Goal: Information Seeking & Learning: Find specific fact

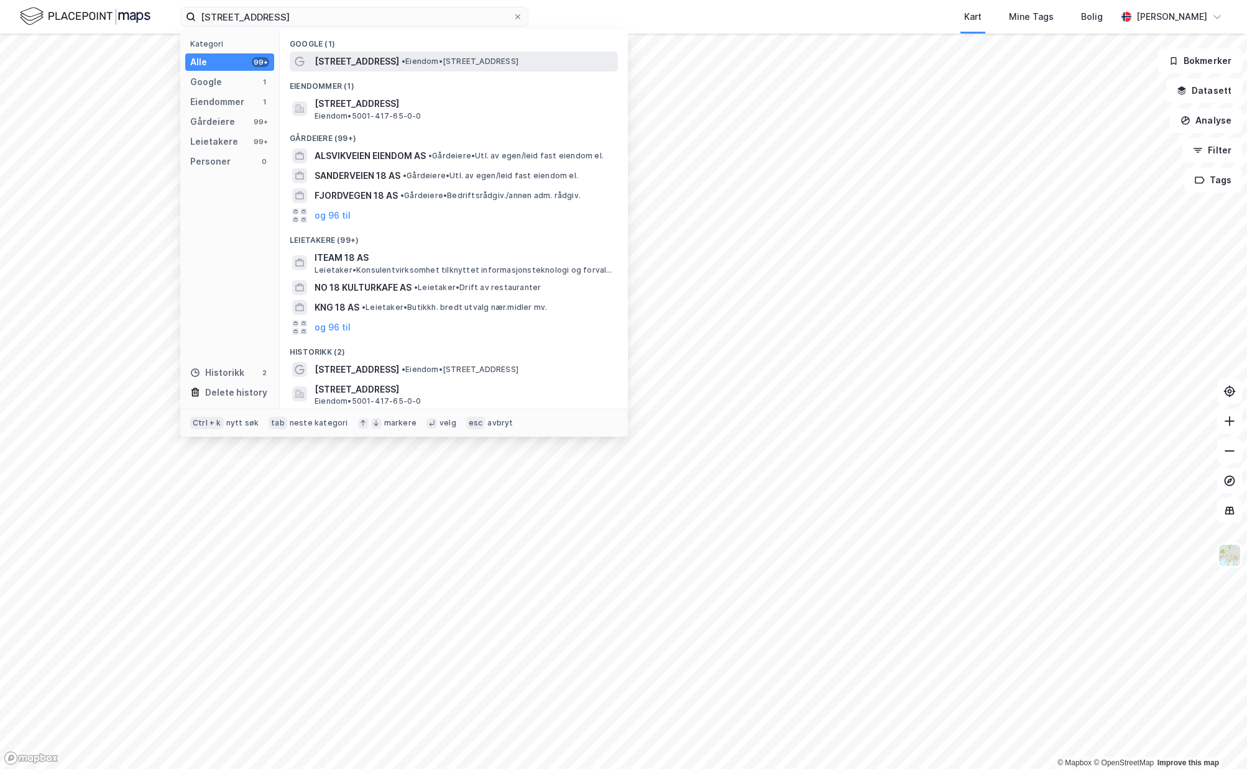
type input "[STREET_ADDRESS]"
click at [351, 62] on span "[STREET_ADDRESS]" at bounding box center [357, 61] width 85 height 15
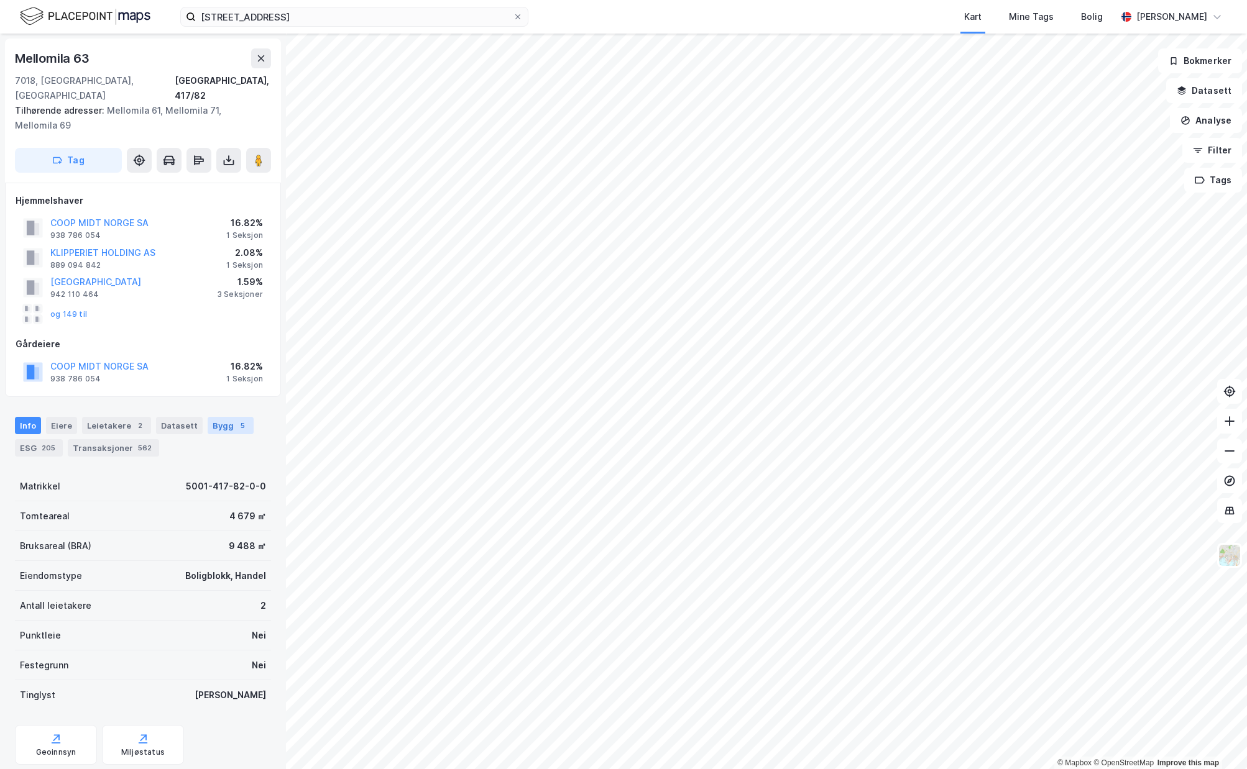
click at [223, 417] on div "Bygg 5" at bounding box center [231, 425] width 46 height 17
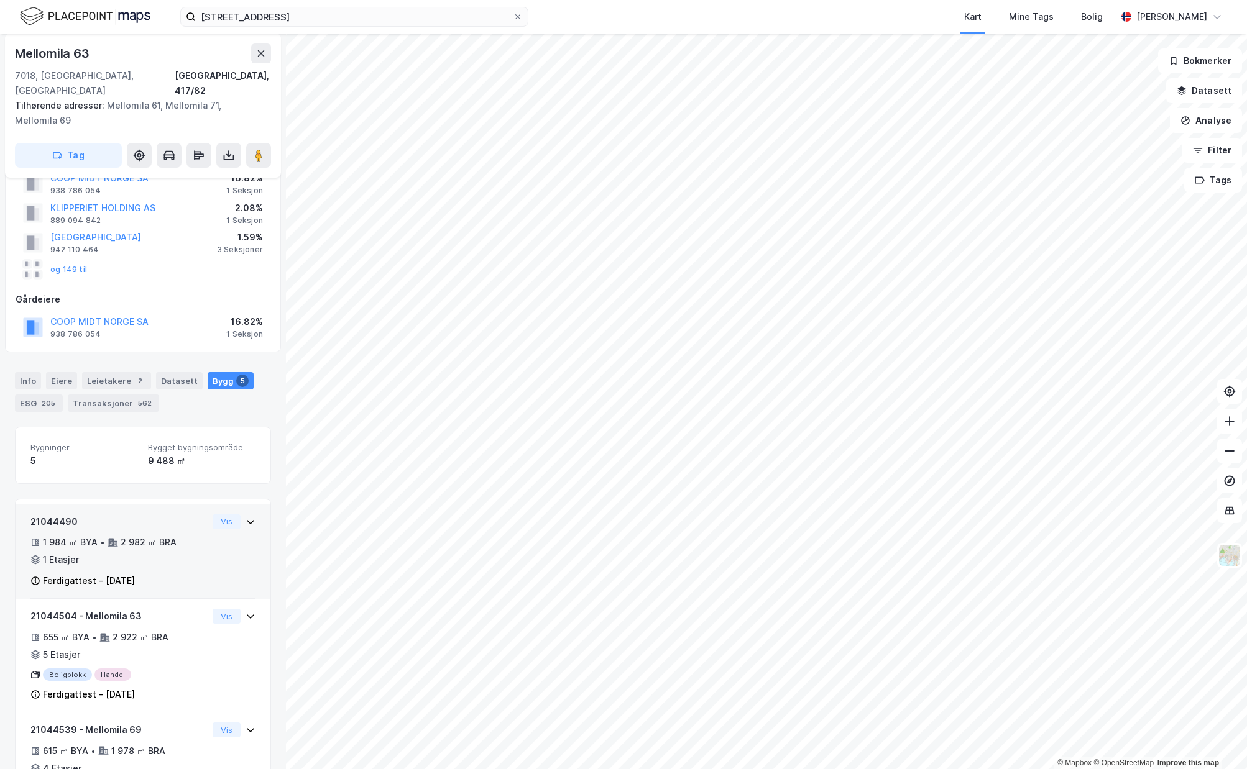
scroll to position [90, 0]
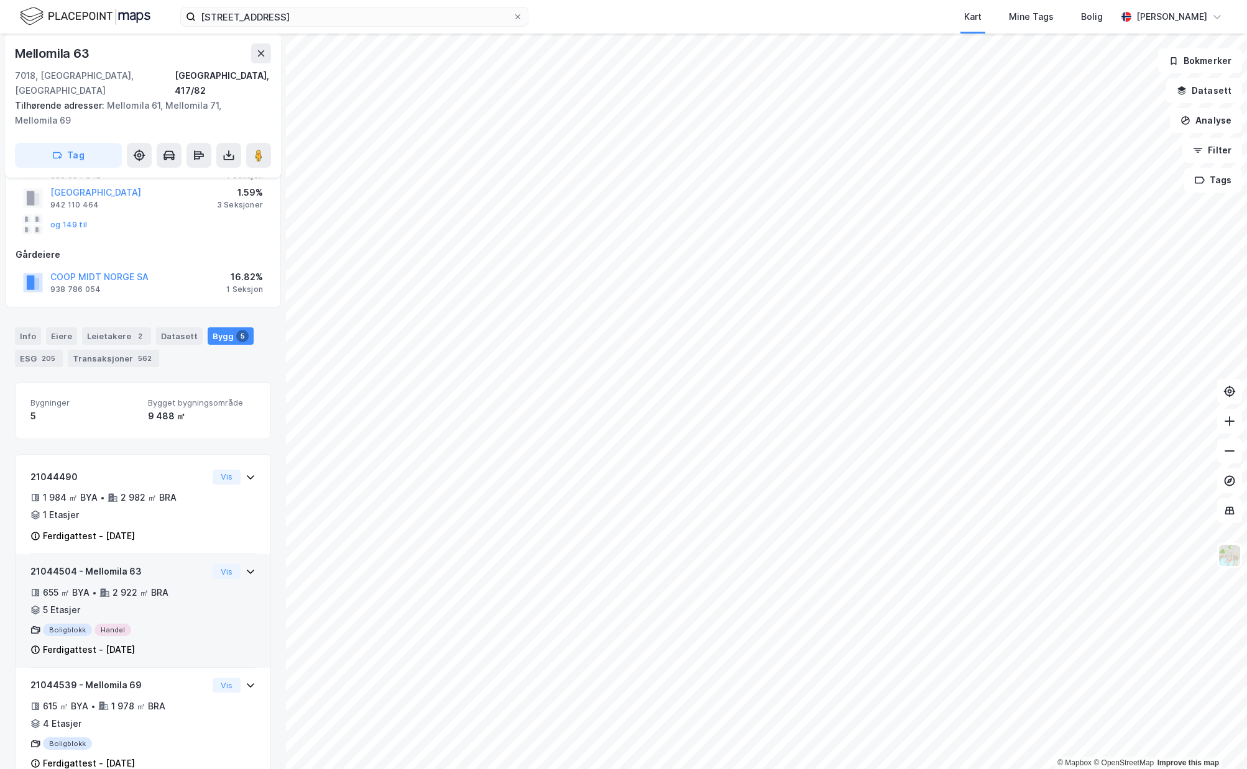
click at [245, 564] on div "Vis" at bounding box center [234, 571] width 43 height 15
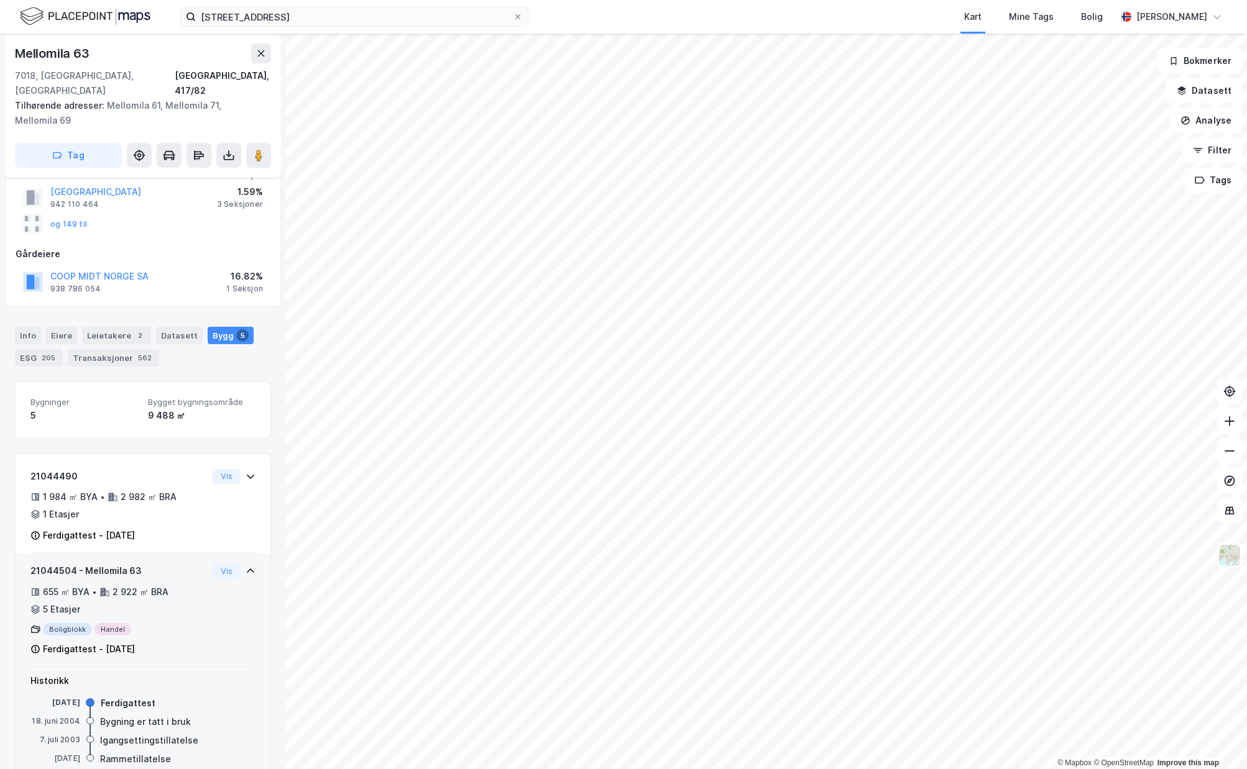
scroll to position [1, 0]
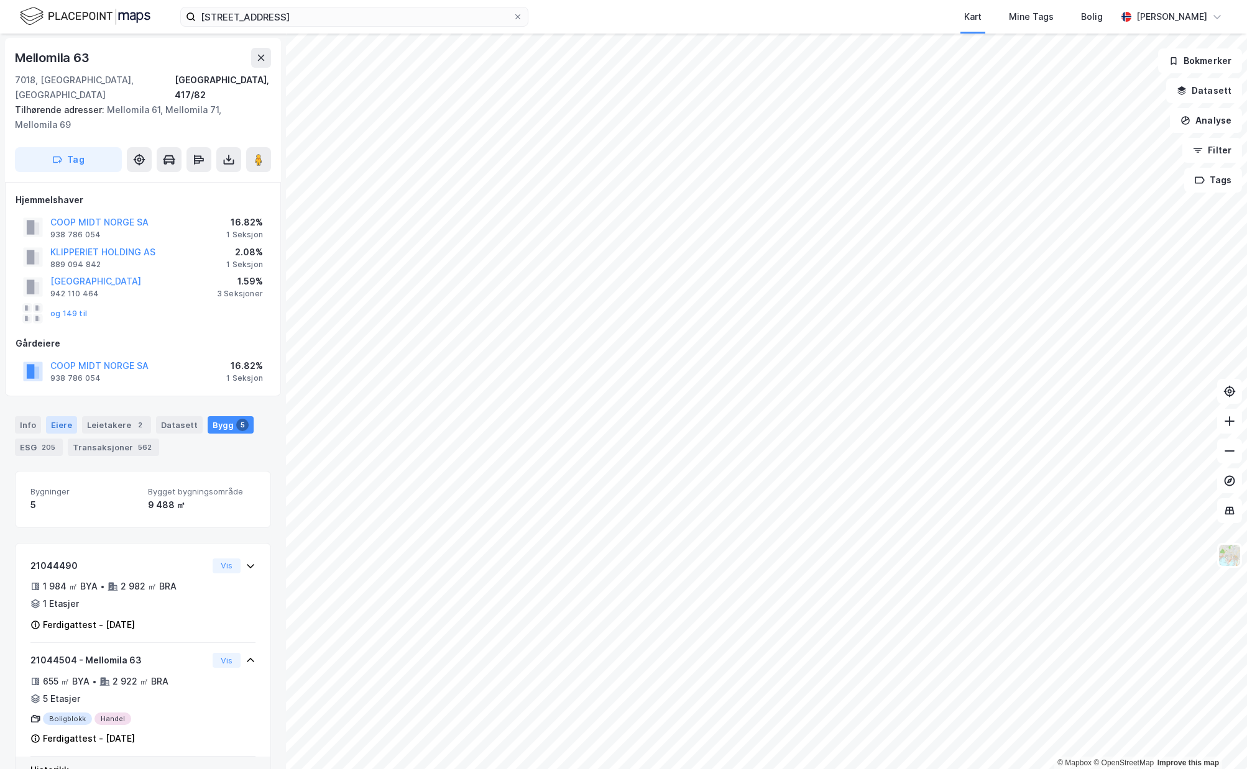
click at [71, 416] on div "Eiere" at bounding box center [61, 424] width 31 height 17
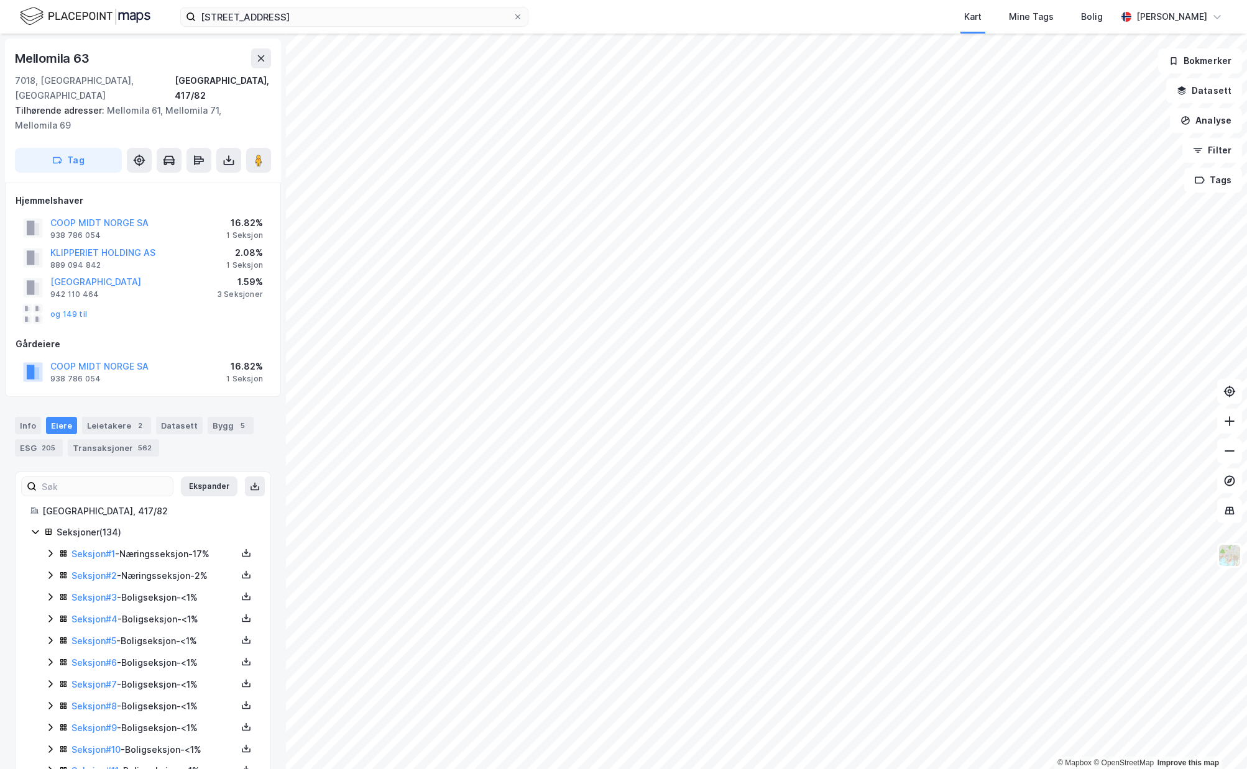
click at [48, 549] on icon at bounding box center [50, 554] width 10 height 10
click at [134, 420] on div "2" at bounding box center [140, 426] width 12 height 12
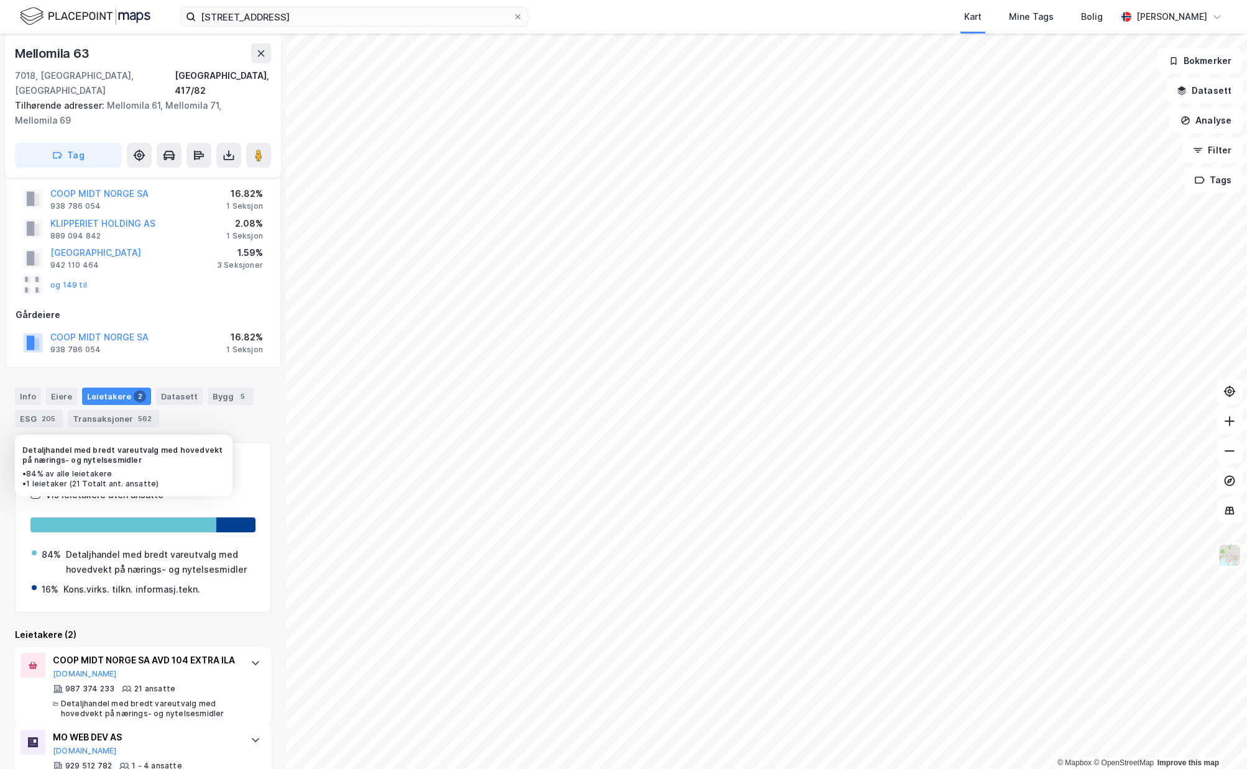
scroll to position [52, 0]
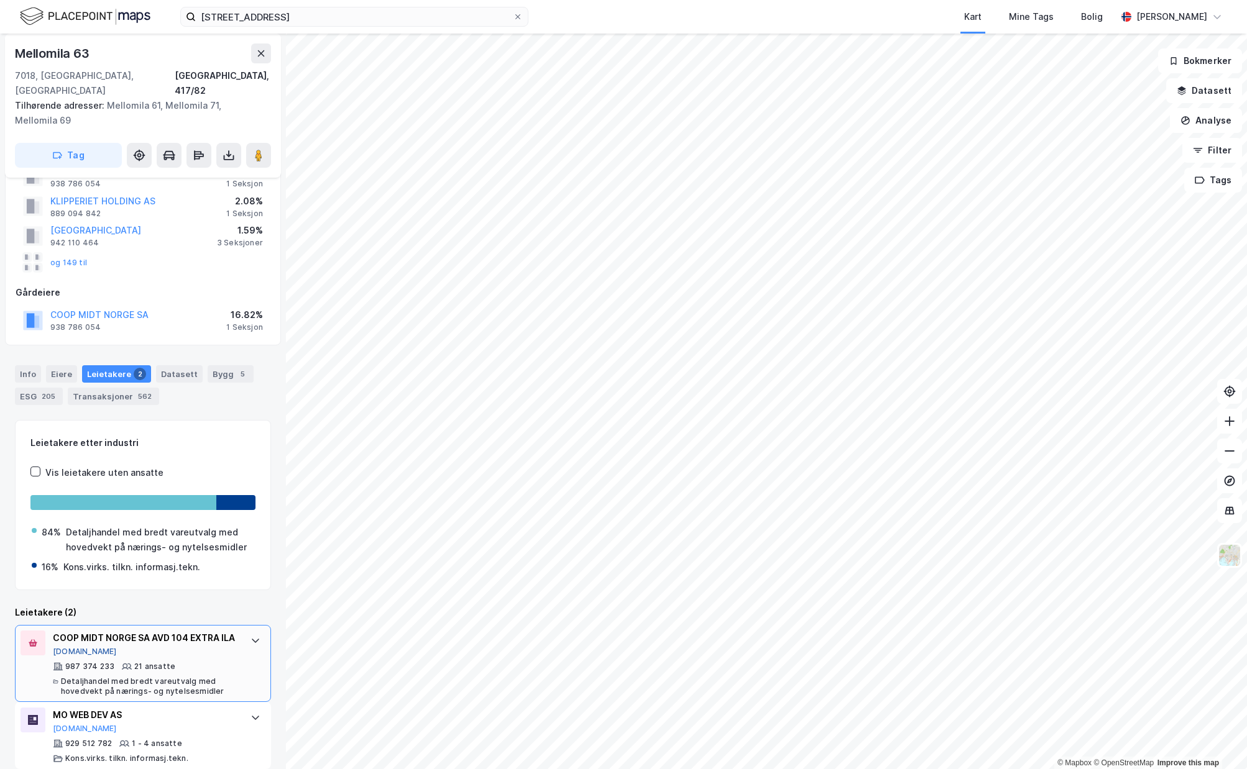
click at [78, 647] on button "[DOMAIN_NAME]" at bounding box center [85, 652] width 64 height 10
click at [63, 365] on div "Eiere" at bounding box center [61, 373] width 31 height 17
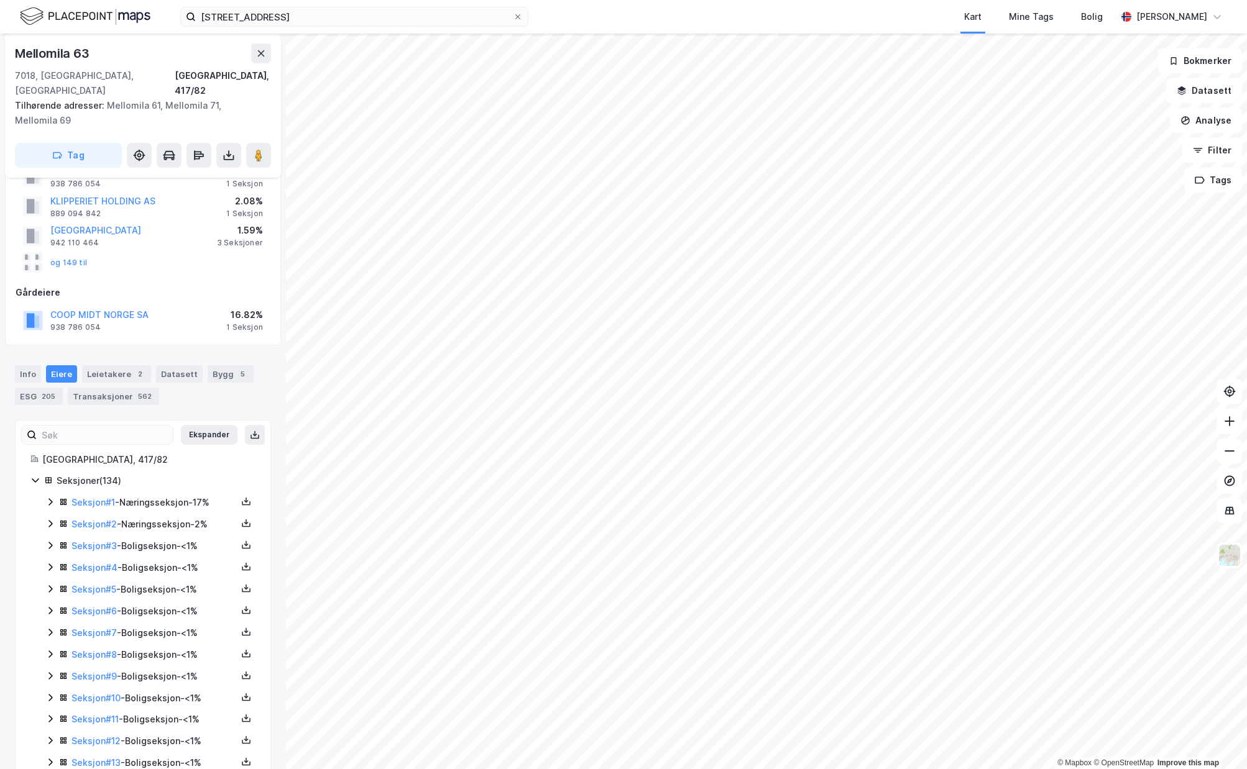
click at [52, 497] on icon at bounding box center [50, 502] width 10 height 10
click at [155, 540] on link "Coop Midt Norge SA" at bounding box center [172, 545] width 88 height 11
